Goal: Transaction & Acquisition: Purchase product/service

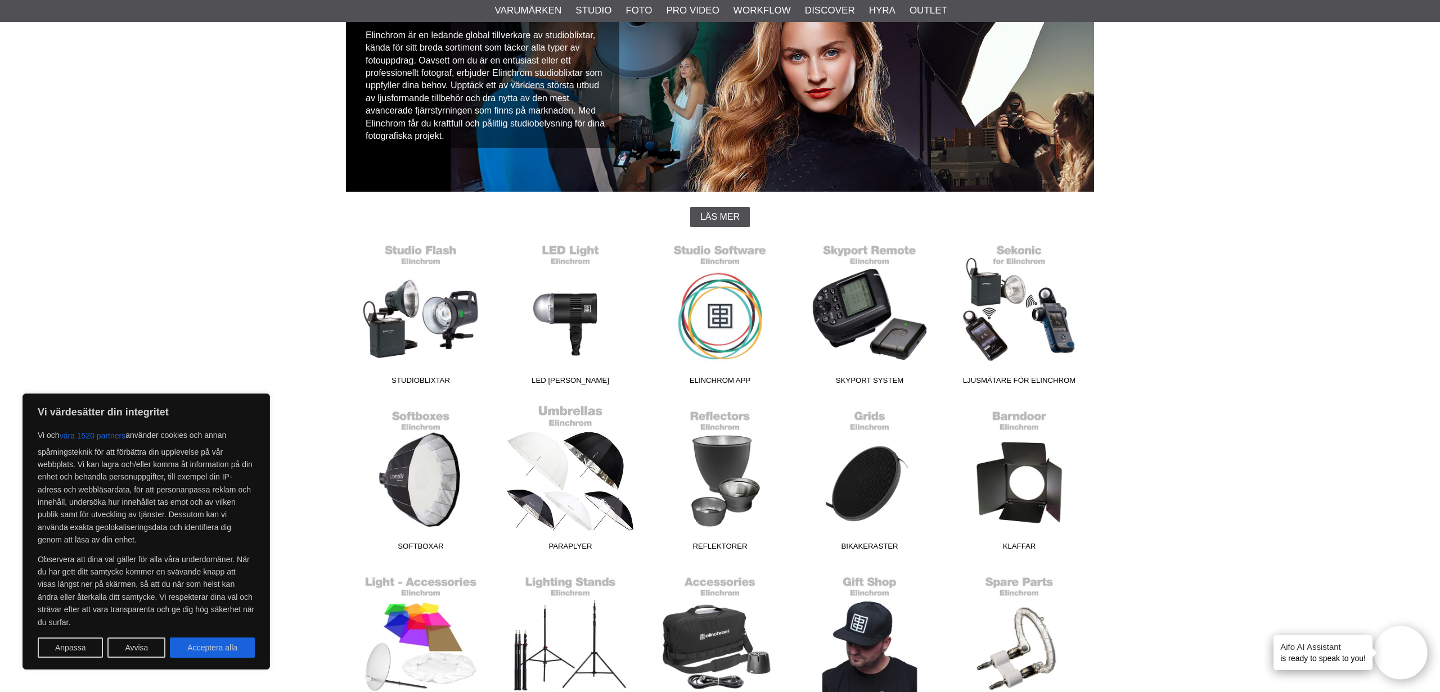
scroll to position [134, 0]
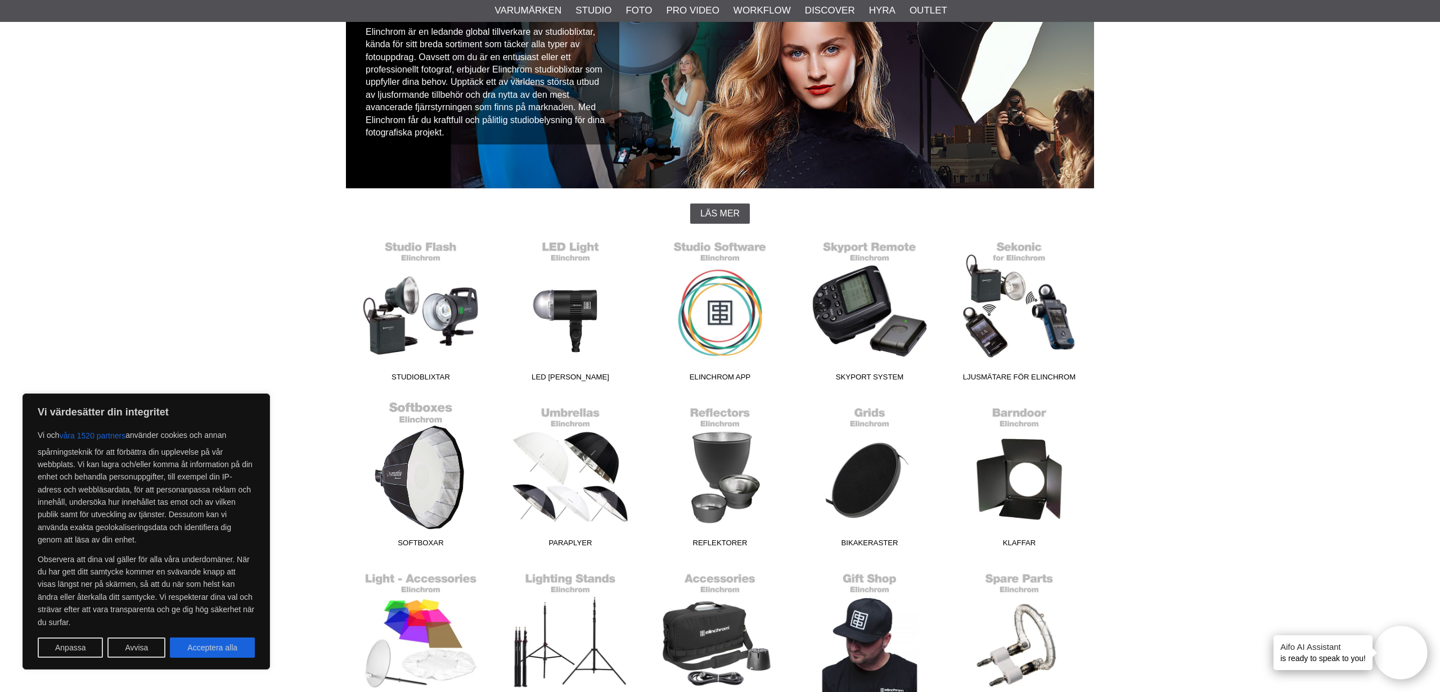
click at [433, 477] on link "Softboxar" at bounding box center [421, 477] width 150 height 152
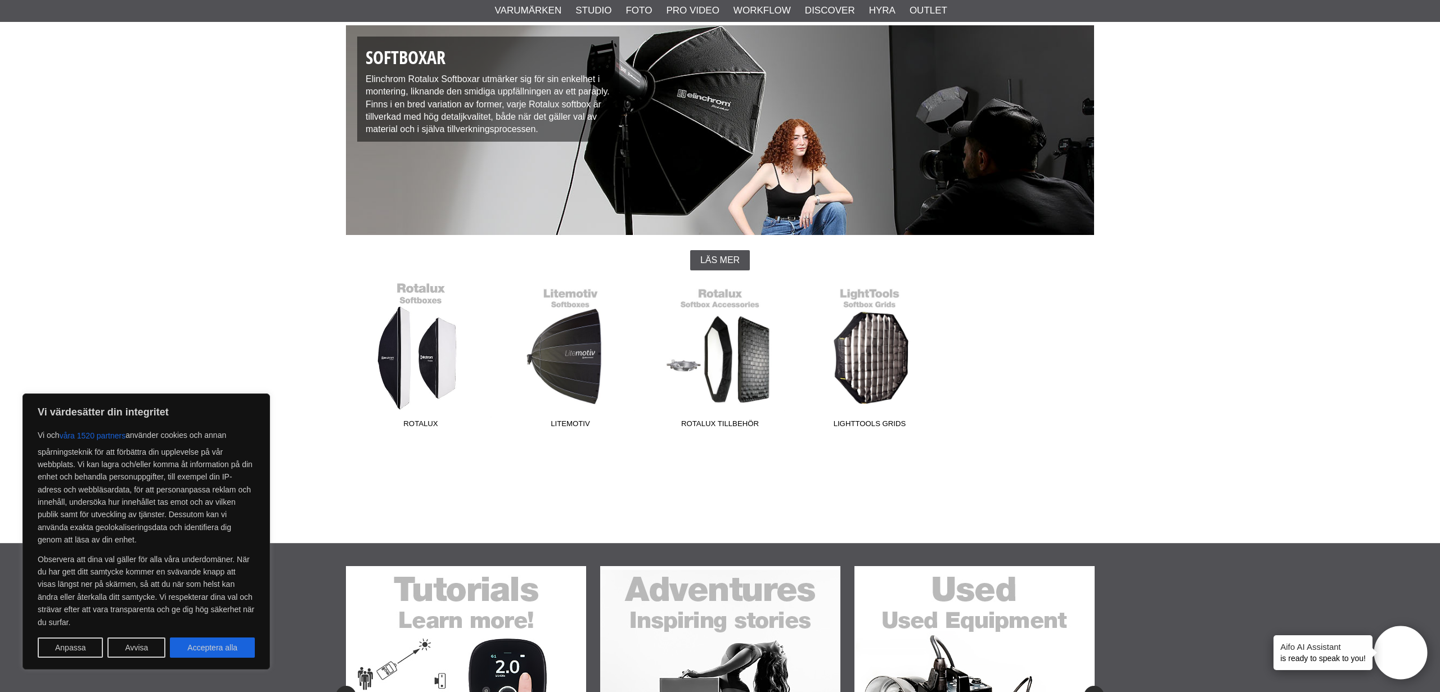
scroll to position [89, 0]
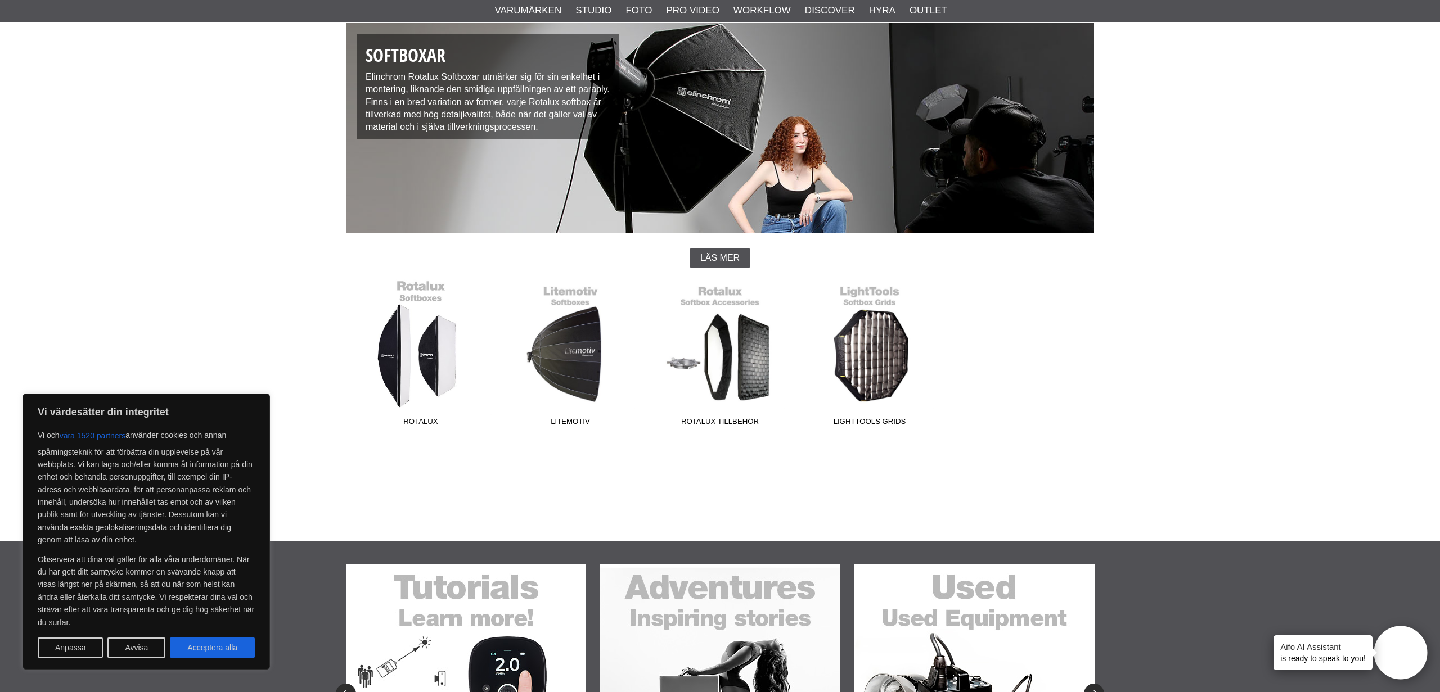
click at [438, 350] on link "Rotalux" at bounding box center [421, 356] width 150 height 152
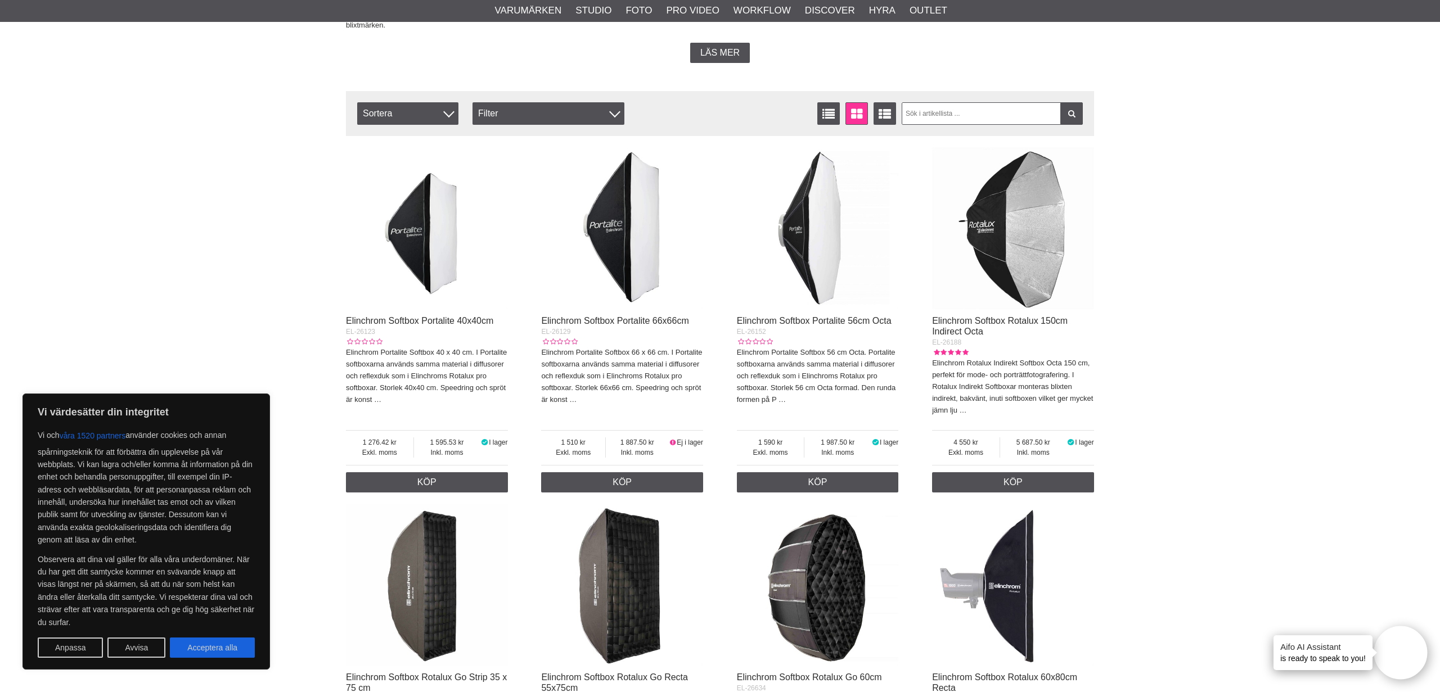
scroll to position [346, 0]
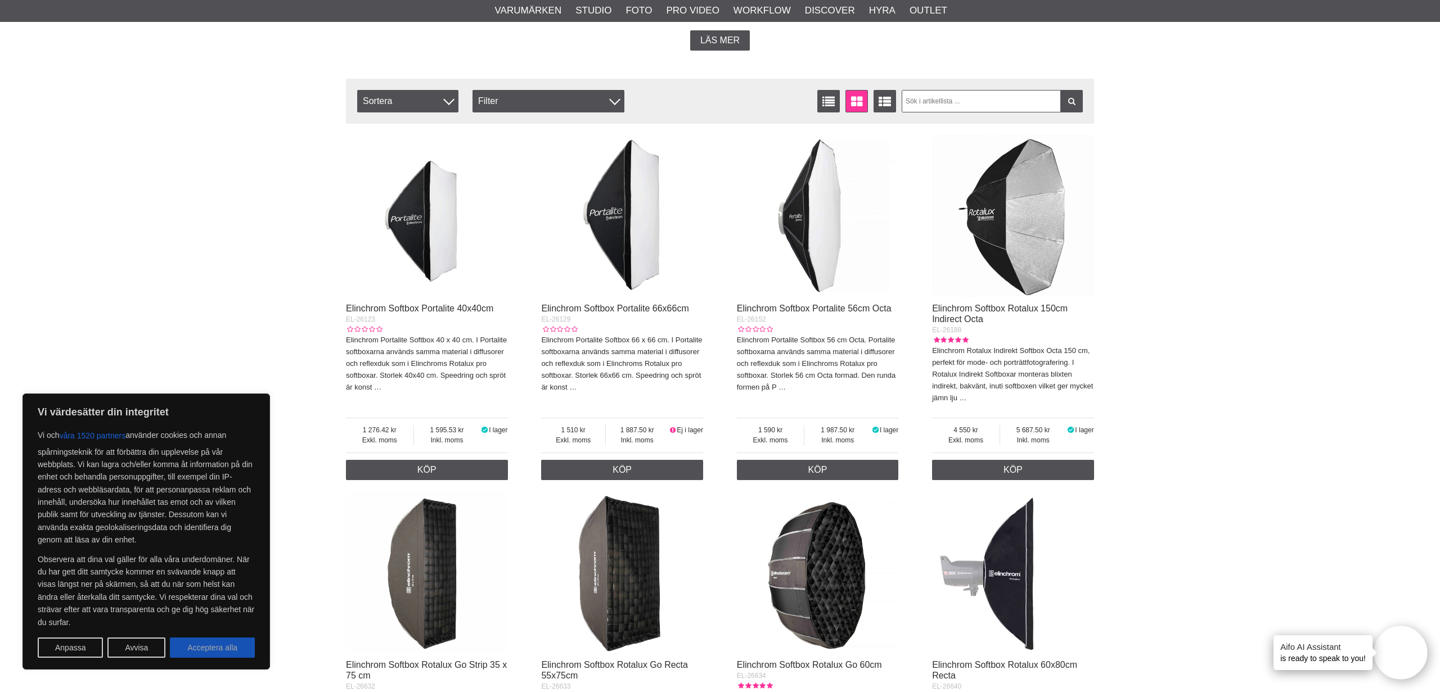
click at [195, 649] on button "Acceptera alla" at bounding box center [212, 648] width 85 height 20
checkbox input "true"
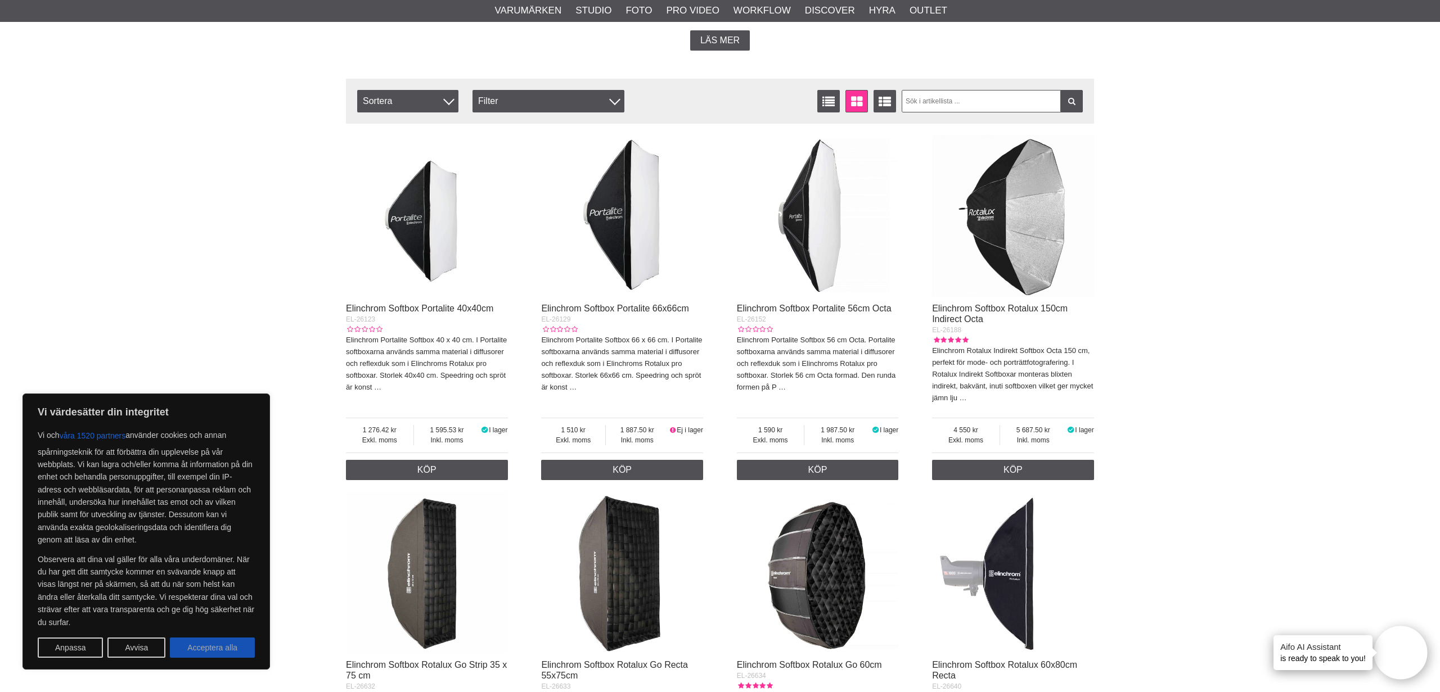
checkbox input "true"
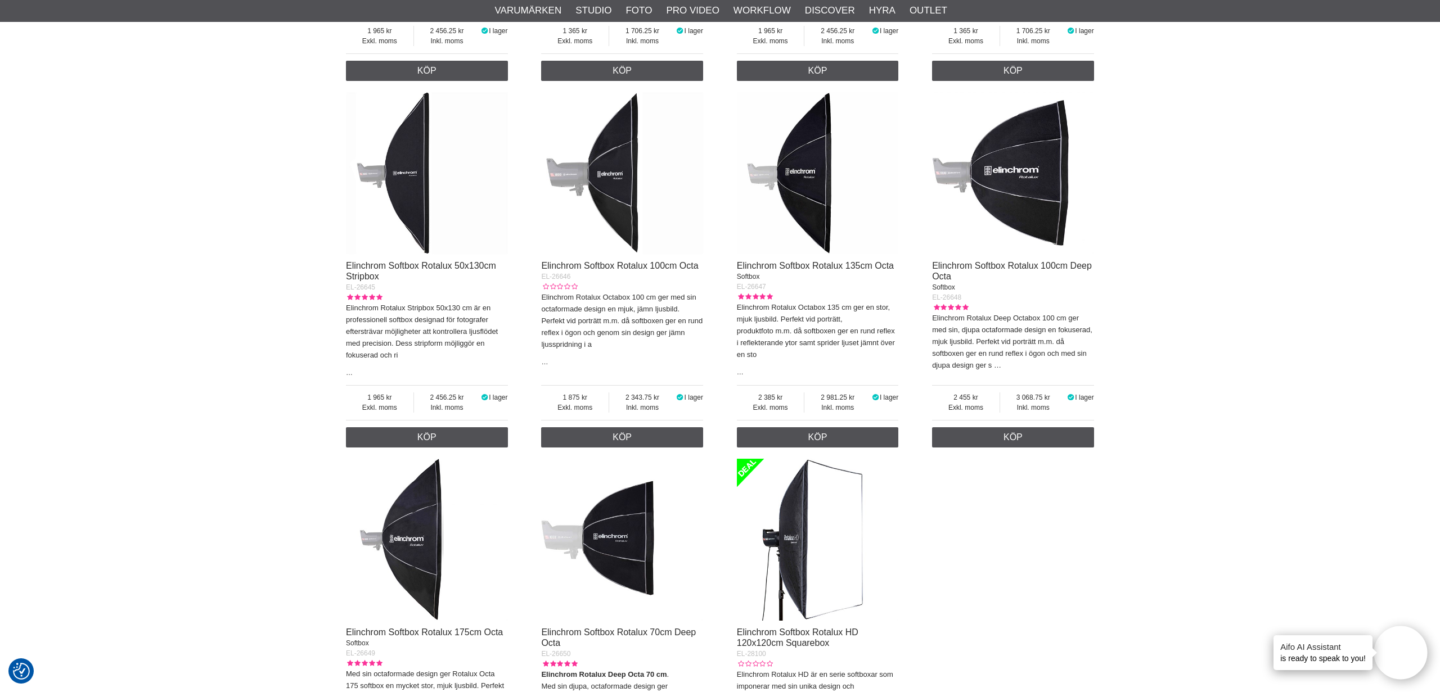
scroll to position [1469, 0]
click at [811, 223] on img at bounding box center [818, 173] width 162 height 162
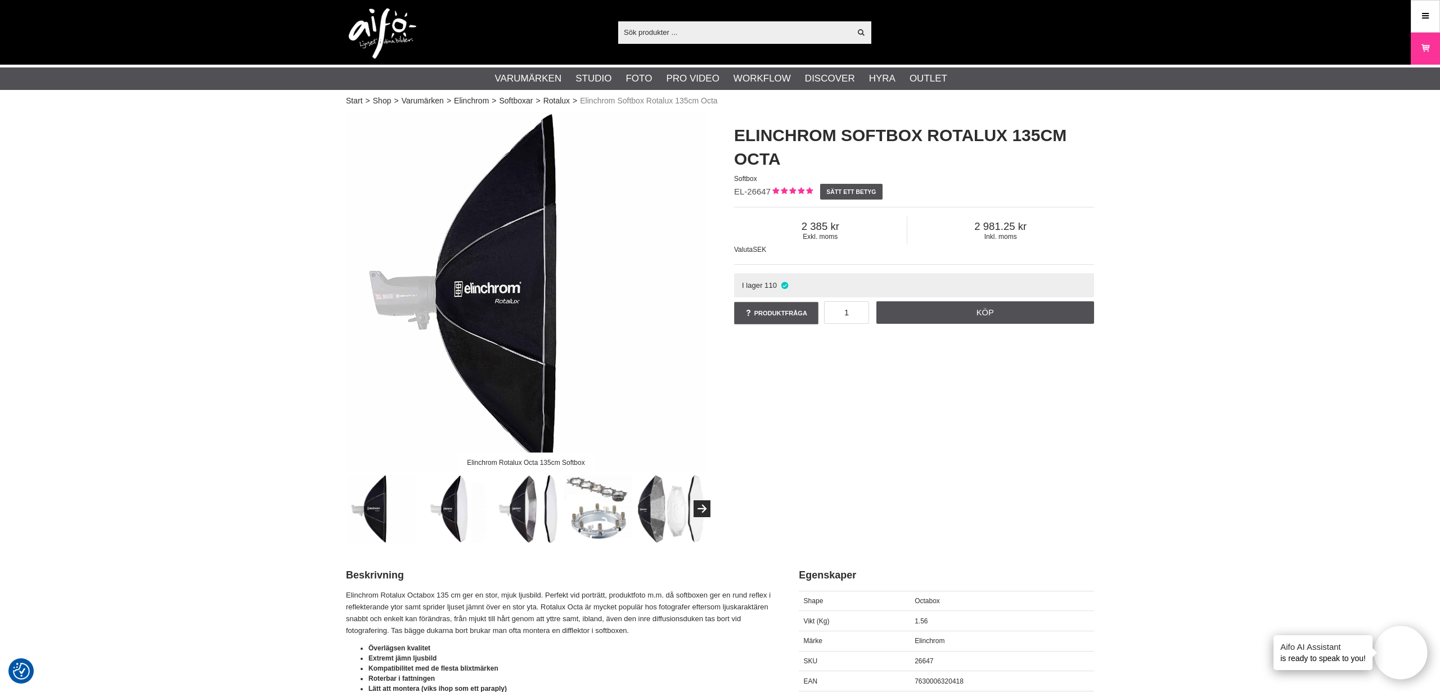
click at [530, 507] on img at bounding box center [526, 509] width 68 height 68
